Goal: Task Accomplishment & Management: Use online tool/utility

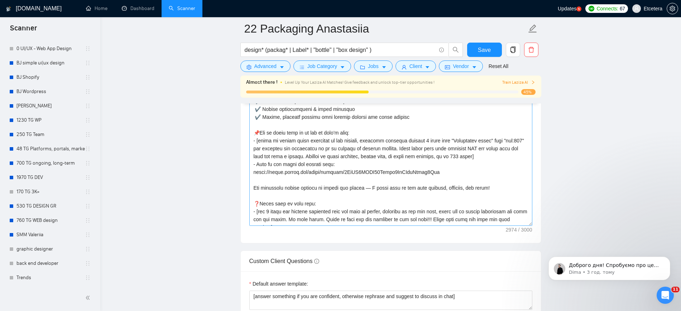
scroll to position [200, 0]
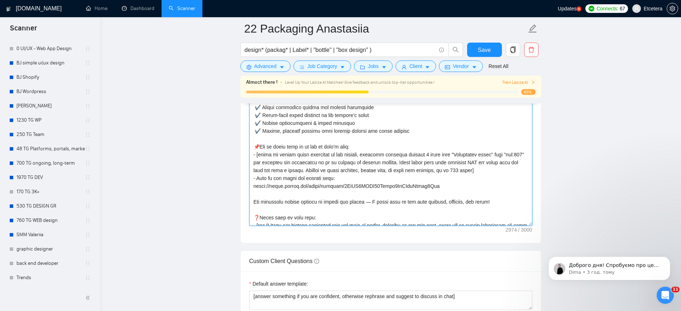
click at [310, 190] on textarea "Cover letter template:" at bounding box center [390, 145] width 283 height 161
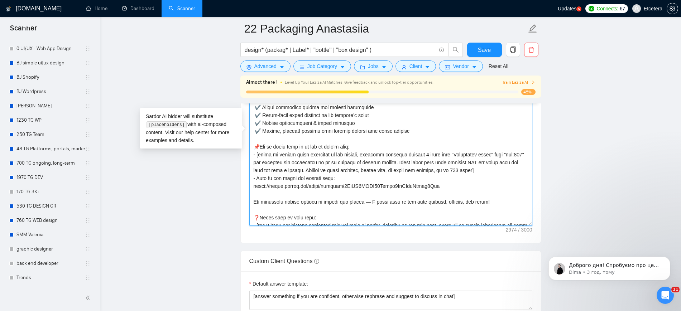
click at [323, 168] on textarea "Cover letter template:" at bounding box center [390, 145] width 283 height 161
drag, startPoint x: 324, startPoint y: 166, endPoint x: 324, endPoint y: 172, distance: 6.1
click at [324, 167] on textarea "Cover letter template:" at bounding box center [390, 145] width 283 height 161
type textarea "["Loremipsum dolor" = 4.sita://con.ad/74E9SED DOEI:TemporinCid|Utl:EtDoLo+Magna…"
click at [481, 51] on span "Save" at bounding box center [484, 50] width 13 height 9
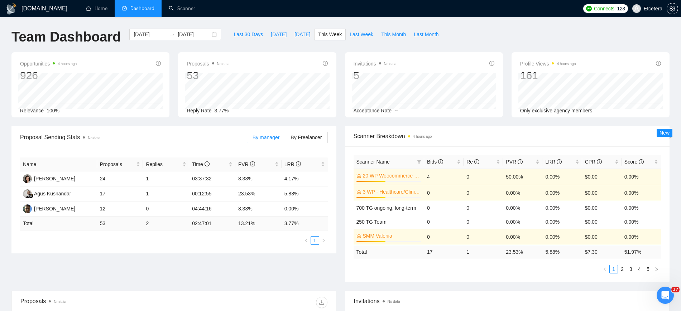
click at [506, 40] on div "Team Dashboard 2025-08-11 2025-08-17 Last 30 Days Today Yesterday This Week Las…" at bounding box center [340, 41] width 667 height 24
